Goal: Task Accomplishment & Management: Use online tool/utility

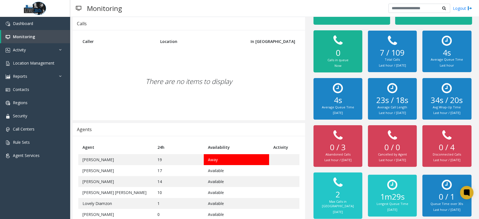
scroll to position [51, 0]
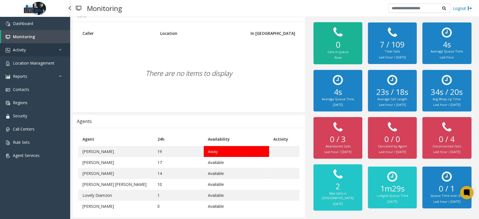
click at [37, 54] on link "Activity" at bounding box center [35, 49] width 70 height 13
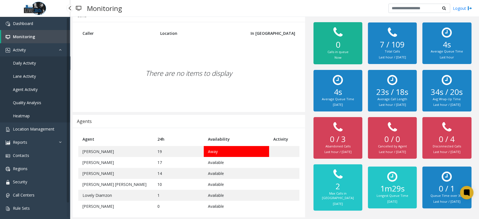
click at [36, 63] on link "Daily Activity" at bounding box center [35, 62] width 70 height 13
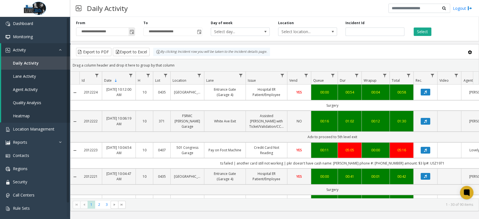
click at [116, 29] on input "**********" at bounding box center [105, 32] width 58 height 8
drag, startPoint x: 132, startPoint y: 30, endPoint x: 130, endPoint y: 34, distance: 4.1
click at [133, 30] on span "Toggle popup" at bounding box center [132, 32] width 4 height 4
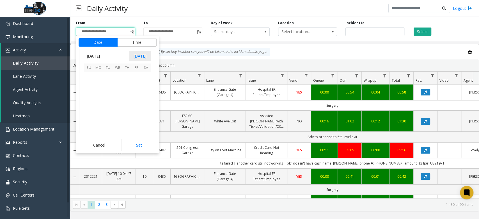
scroll to position [100865, 0]
click at [138, 78] on span "3" at bounding box center [137, 77] width 10 height 10
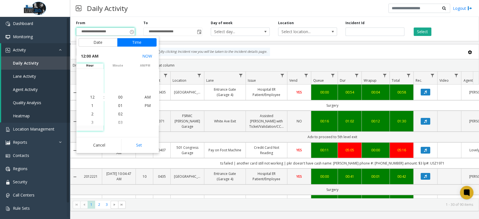
click at [139, 141] on button "Set" at bounding box center [138, 145] width 35 height 12
type input "**********"
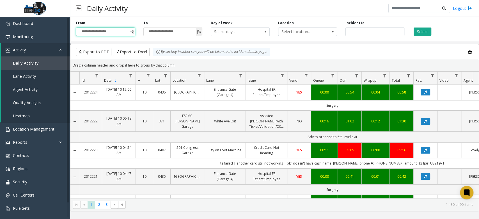
click at [198, 32] on span "Toggle popup" at bounding box center [199, 32] width 4 height 4
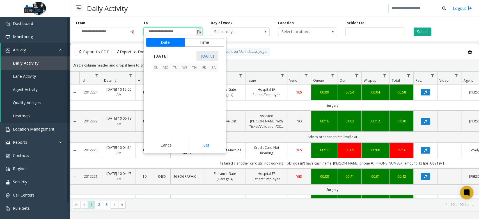
scroll to position [8, 0]
click at [152, 85] on span "5" at bounding box center [157, 87] width 10 height 10
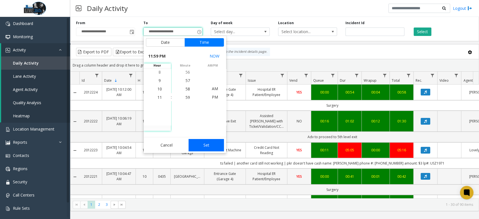
click at [197, 143] on button "Set" at bounding box center [206, 145] width 35 height 12
type input "**********"
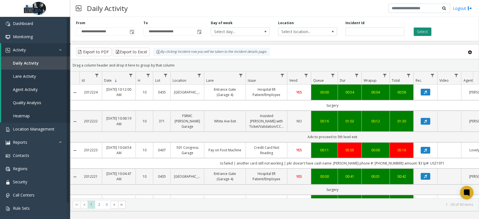
click at [429, 31] on button "Select" at bounding box center [423, 32] width 18 height 8
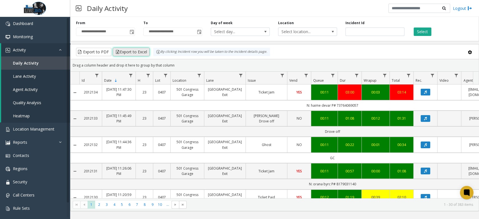
click at [135, 53] on button "Export to Excel" at bounding box center [131, 52] width 37 height 8
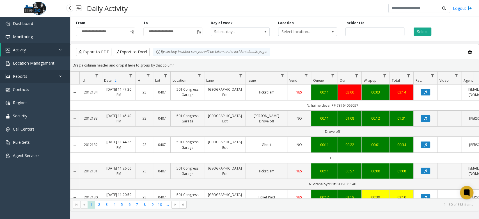
click at [45, 74] on link "Reports" at bounding box center [35, 76] width 70 height 13
click at [42, 77] on link "Reports" at bounding box center [35, 76] width 70 height 13
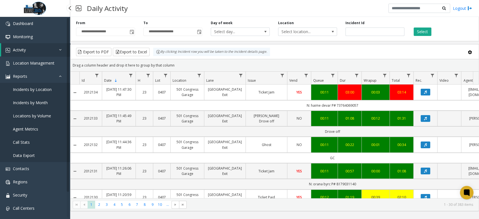
click at [42, 114] on span "Locations by Volume" at bounding box center [32, 115] width 38 height 5
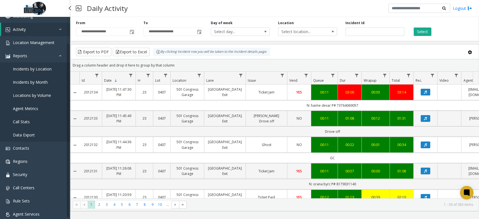
scroll to position [27, 0]
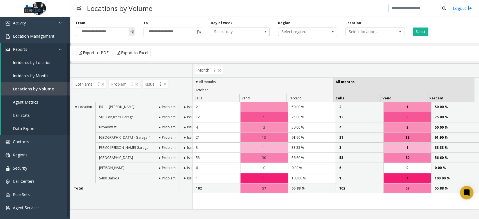
click at [131, 33] on span "Toggle popup" at bounding box center [132, 32] width 4 height 4
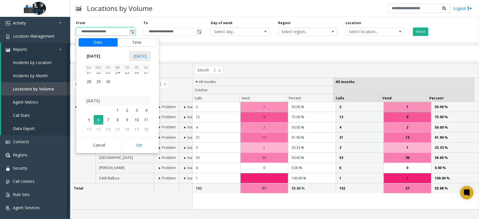
scroll to position [100827, 0]
click at [86, 85] on span "28" at bounding box center [89, 86] width 10 height 10
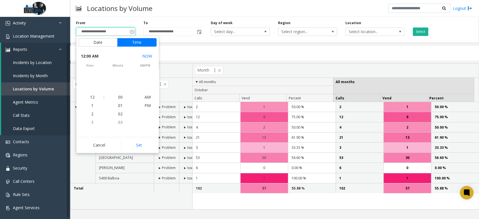
scroll to position [100798, 0]
click at [142, 142] on button "Set" at bounding box center [138, 145] width 35 height 12
type input "**********"
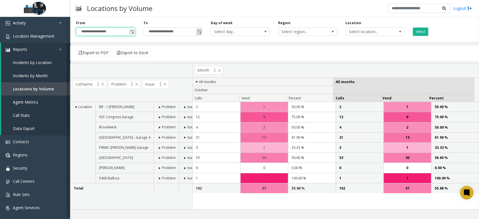
click at [201, 31] on span "Toggle popup" at bounding box center [199, 32] width 4 height 4
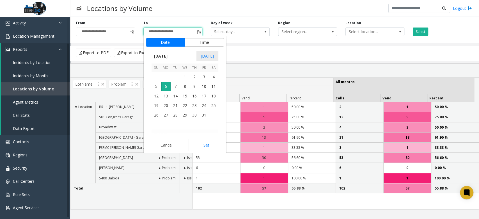
scroll to position [8, 0]
click at [216, 78] on span "4" at bounding box center [214, 77] width 10 height 10
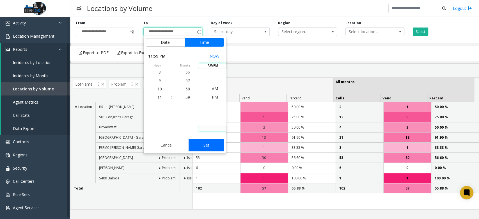
click at [216, 144] on button "Set" at bounding box center [206, 145] width 35 height 12
type input "**********"
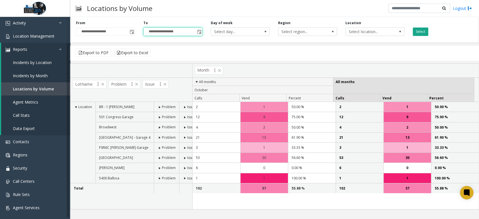
click at [420, 32] on button "Select" at bounding box center [420, 32] width 15 height 8
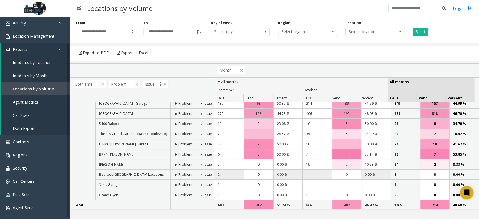
scroll to position [0, 0]
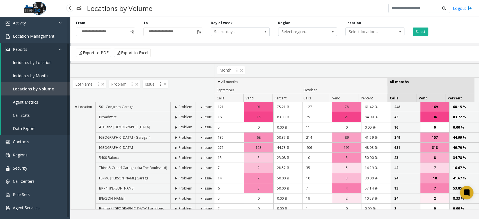
click at [40, 64] on span "Incidents by Location" at bounding box center [32, 62] width 39 height 5
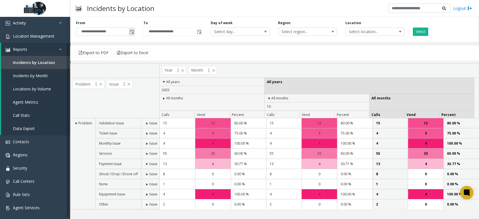
click at [131, 31] on span "Toggle popup" at bounding box center [132, 32] width 4 height 4
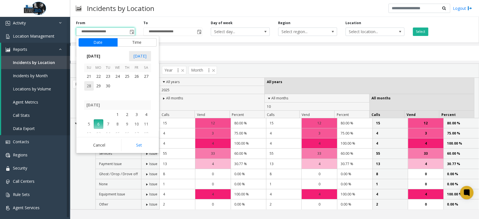
click at [90, 83] on span "28" at bounding box center [89, 86] width 10 height 10
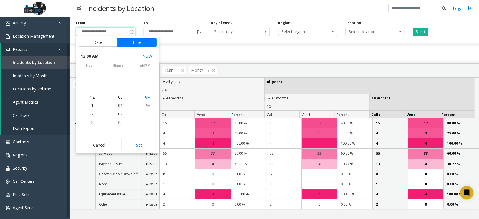
scroll to position [100798, 0]
click at [146, 142] on button "Set" at bounding box center [138, 145] width 35 height 12
type input "**********"
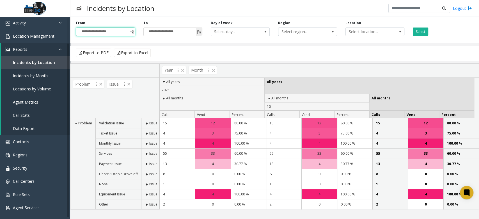
click at [199, 34] on span "Toggle popup" at bounding box center [199, 32] width 4 height 4
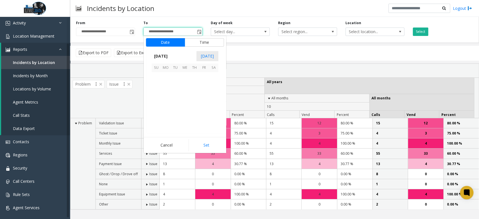
scroll to position [8, 0]
click at [214, 76] on span "4" at bounding box center [214, 77] width 10 height 10
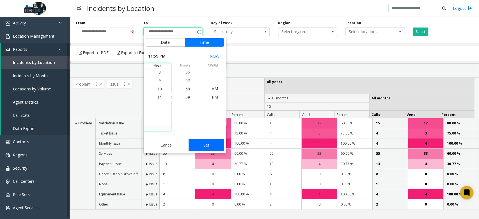
click at [215, 147] on button "Set" at bounding box center [206, 145] width 35 height 12
type input "**********"
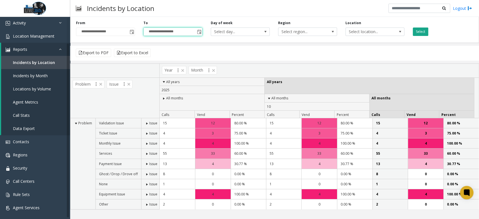
click at [422, 28] on button "Select" at bounding box center [420, 32] width 15 height 8
